Goal: Task Accomplishment & Management: Manage account settings

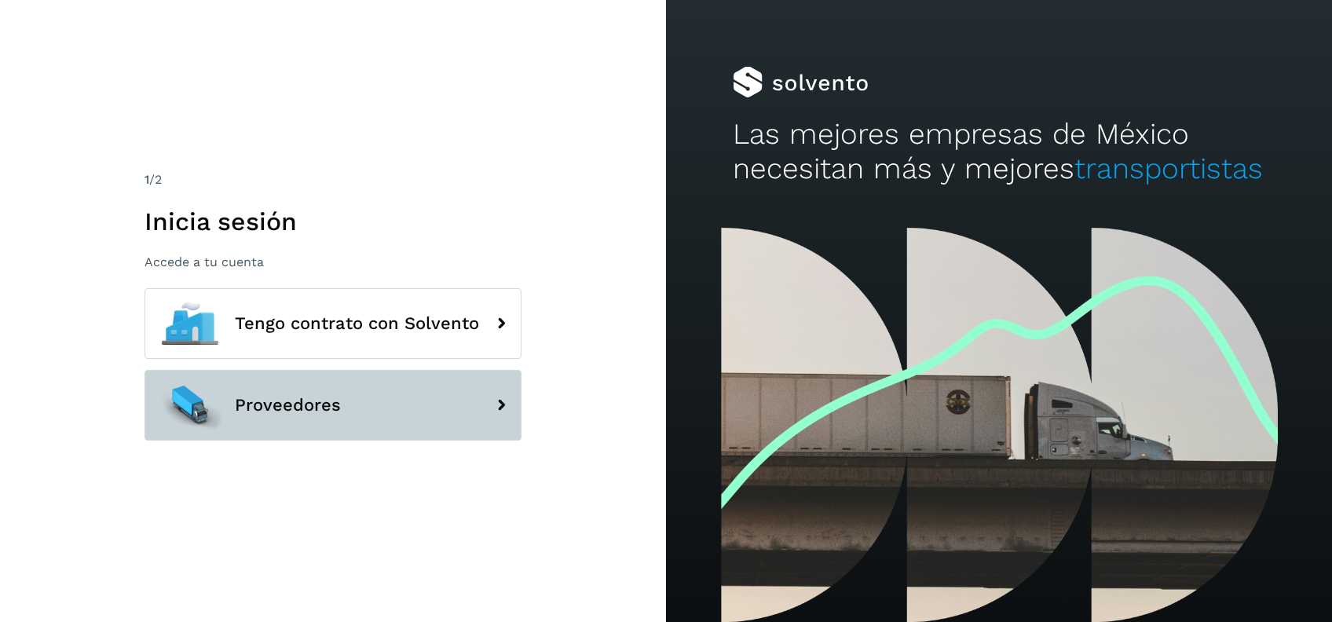
click at [386, 414] on button "Proveedores" at bounding box center [332, 405] width 377 height 71
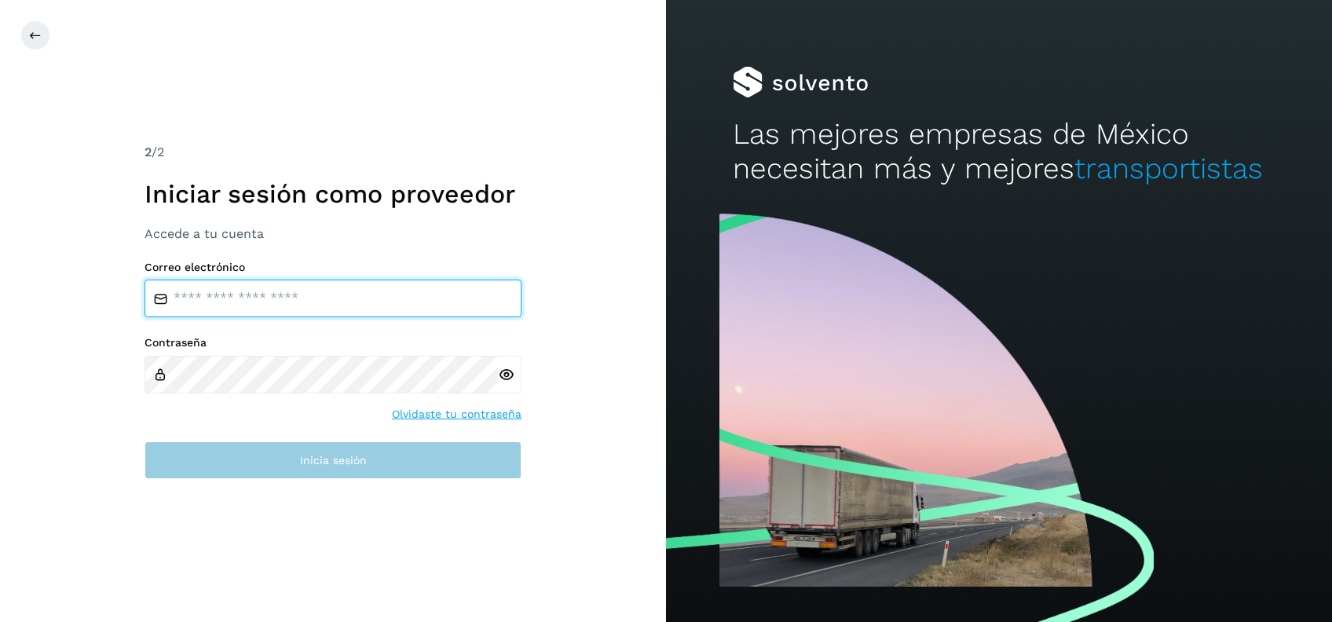
type input "**********"
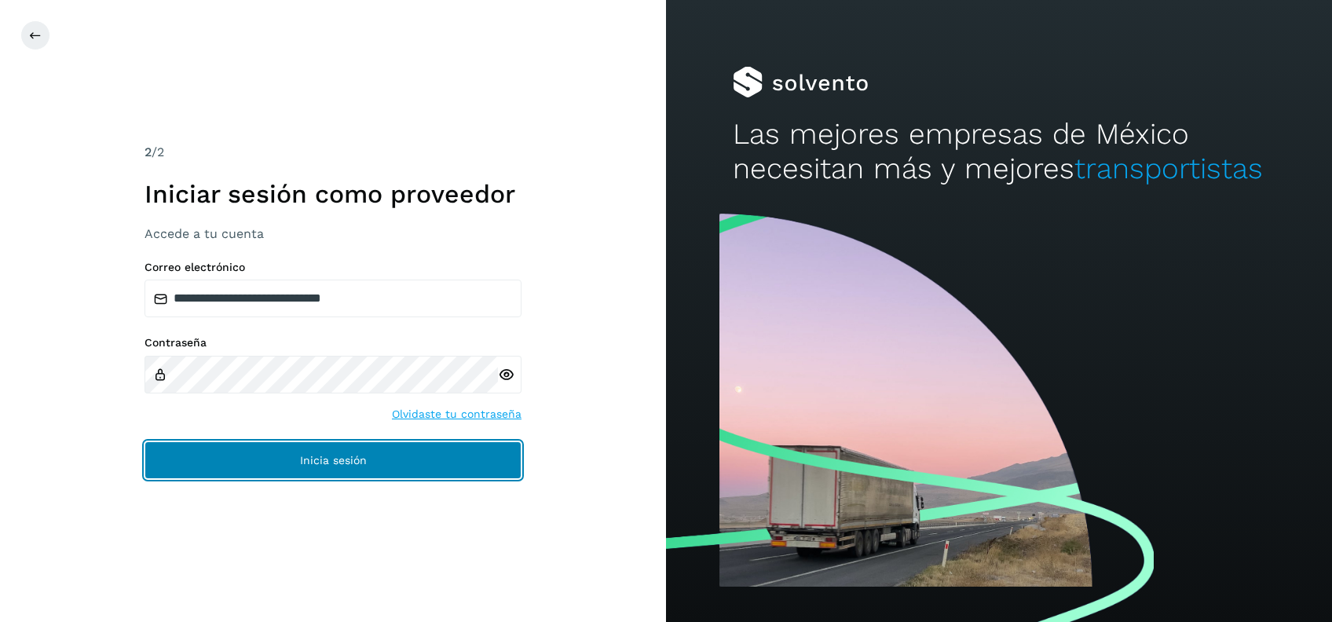
click at [312, 466] on button "Inicia sesión" at bounding box center [332, 460] width 377 height 38
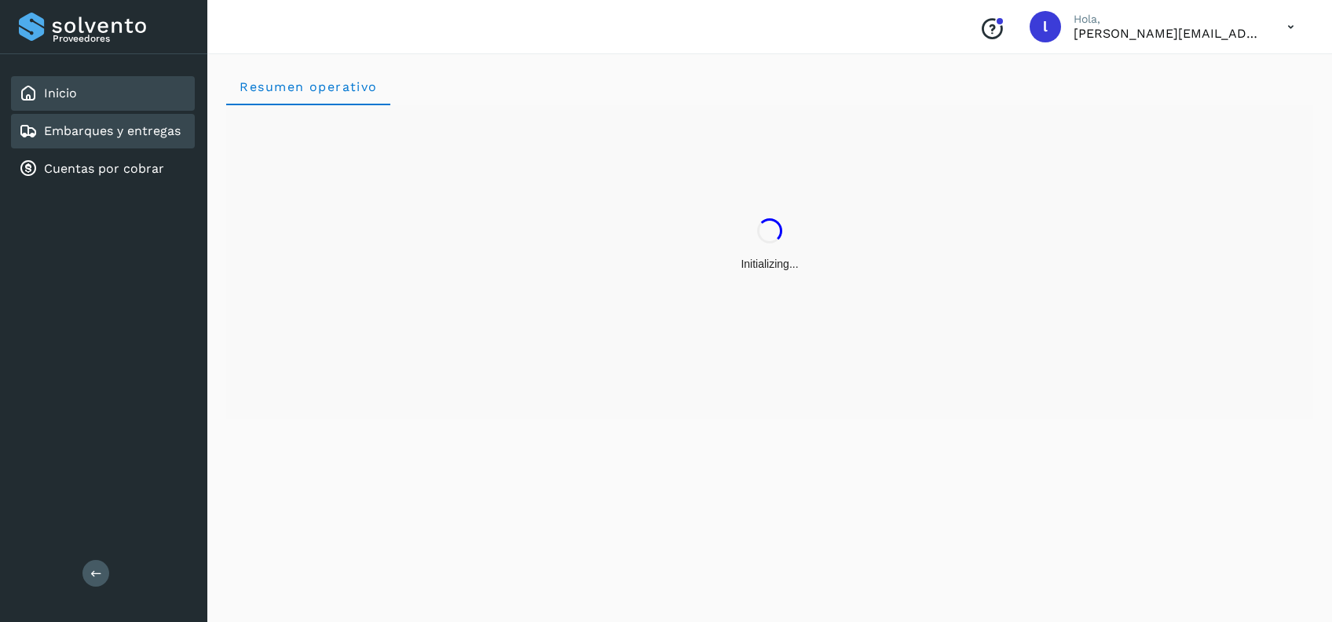
click at [88, 139] on div "Embarques y entregas" at bounding box center [100, 131] width 162 height 19
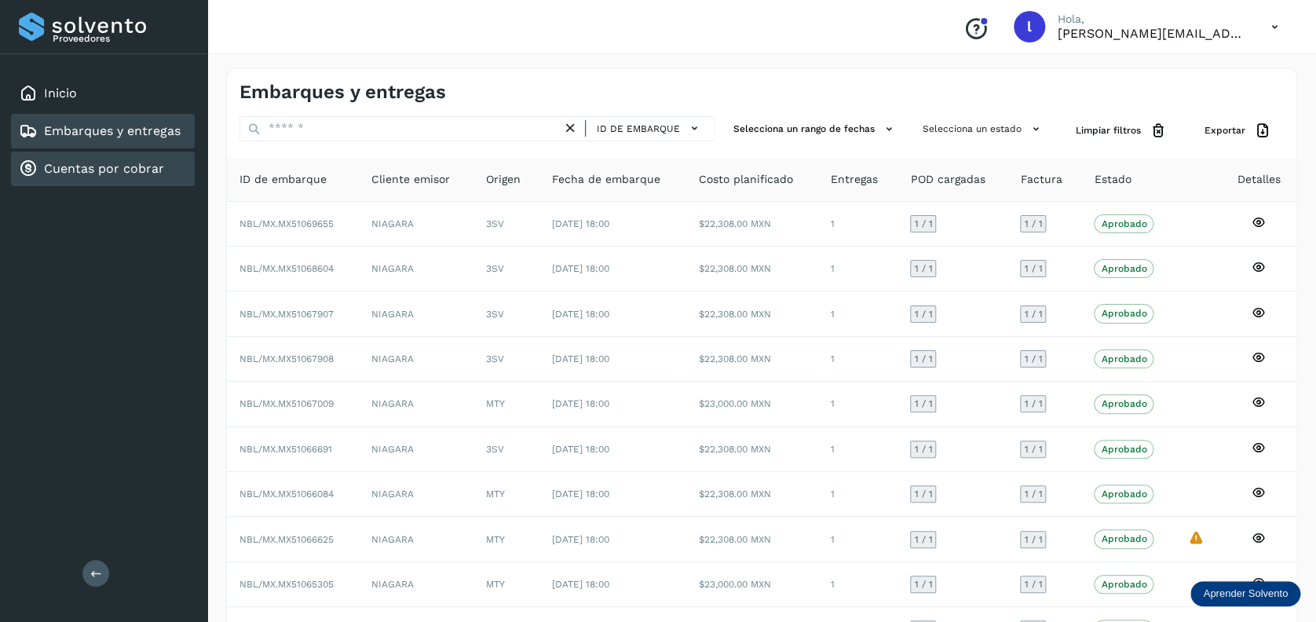
click at [101, 166] on link "Cuentas por cobrar" at bounding box center [104, 168] width 120 height 15
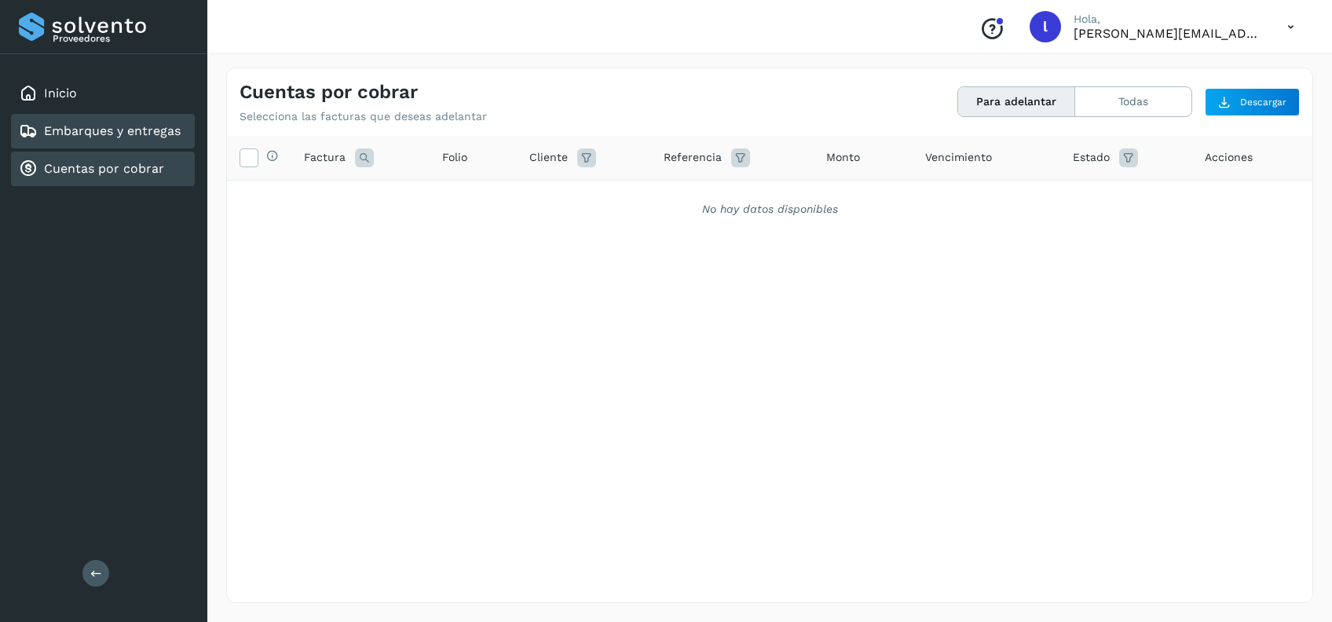
click at [94, 132] on link "Embarques y entregas" at bounding box center [112, 130] width 137 height 15
